Goal: Task Accomplishment & Management: Use online tool/utility

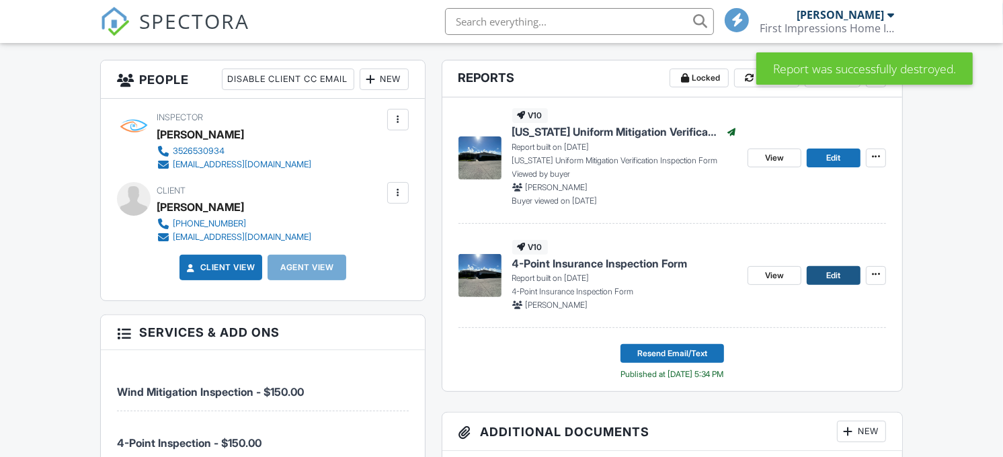
scroll to position [334, 0]
click at [832, 279] on span "Edit" at bounding box center [833, 275] width 14 height 13
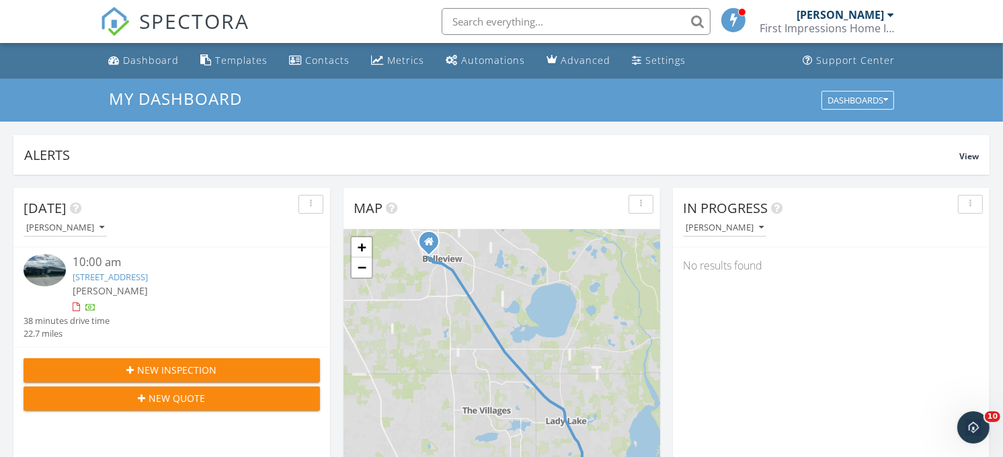
click at [148, 279] on link "2954 Tangerine Ct, Leesburg, FL 34748" at bounding box center [110, 277] width 75 height 12
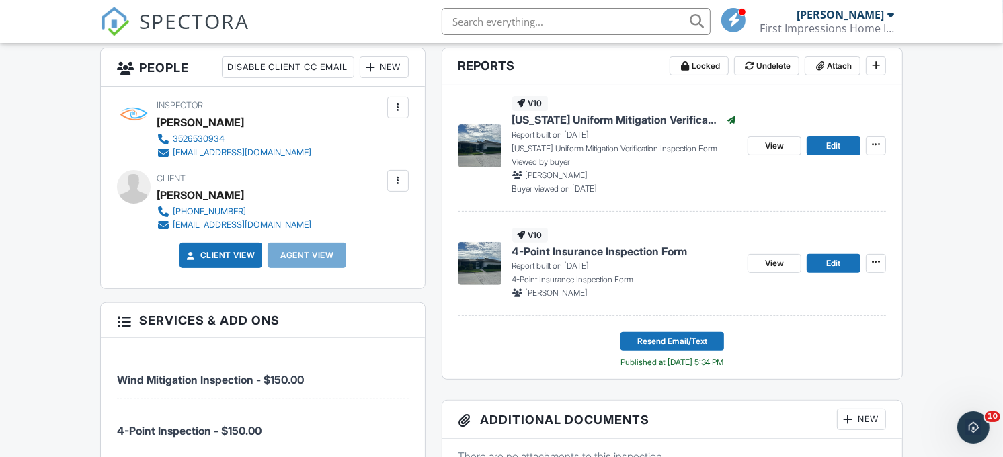
scroll to position [345, 0]
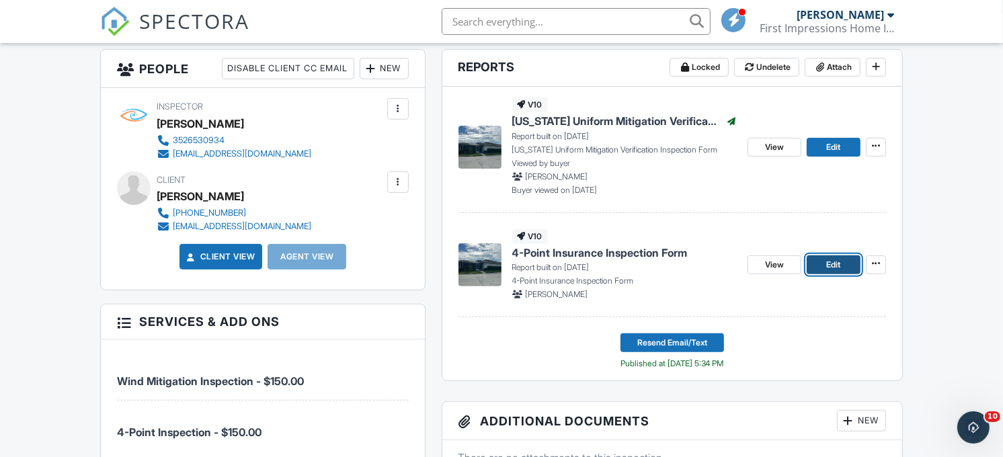
click at [843, 269] on link "Edit" at bounding box center [834, 264] width 54 height 19
